Goal: Information Seeking & Learning: Find specific fact

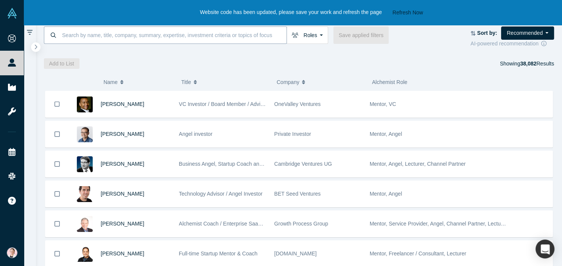
click at [116, 39] on input at bounding box center [173, 35] width 225 height 18
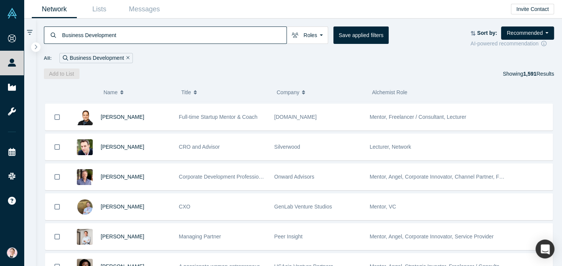
scroll to position [42, 0]
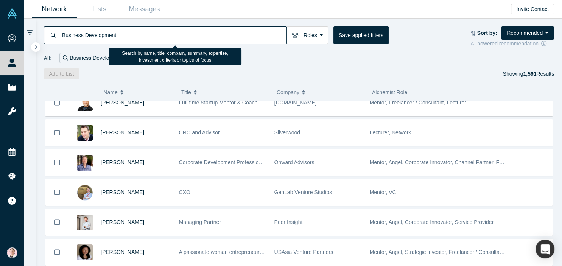
click at [62, 33] on input "Business Development" at bounding box center [173, 35] width 225 height 18
type input "New Business Development"
